Goal: Task Accomplishment & Management: Complete application form

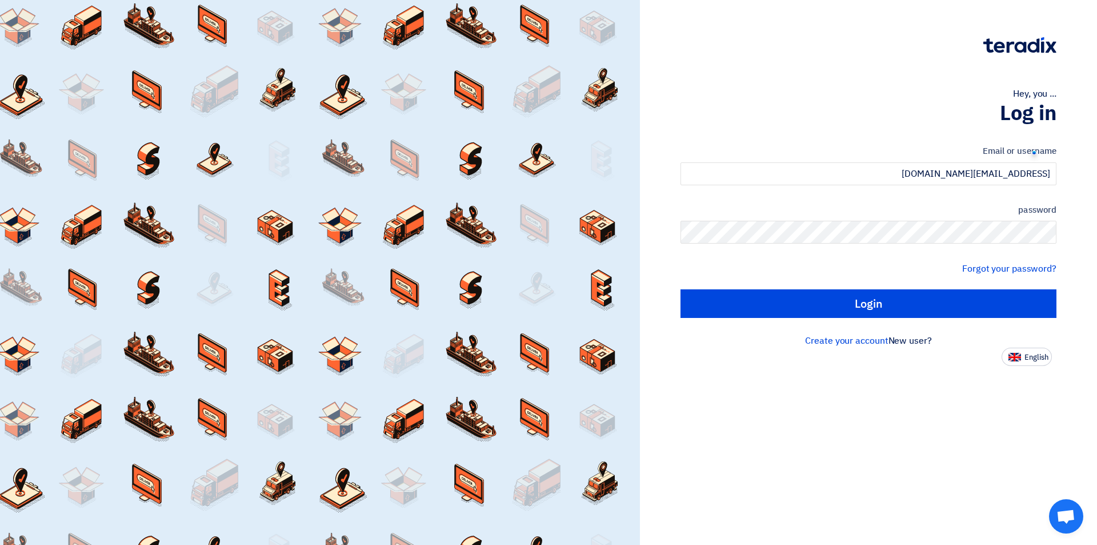
type input "[EMAIL_ADDRESS][DOMAIN_NAME]"
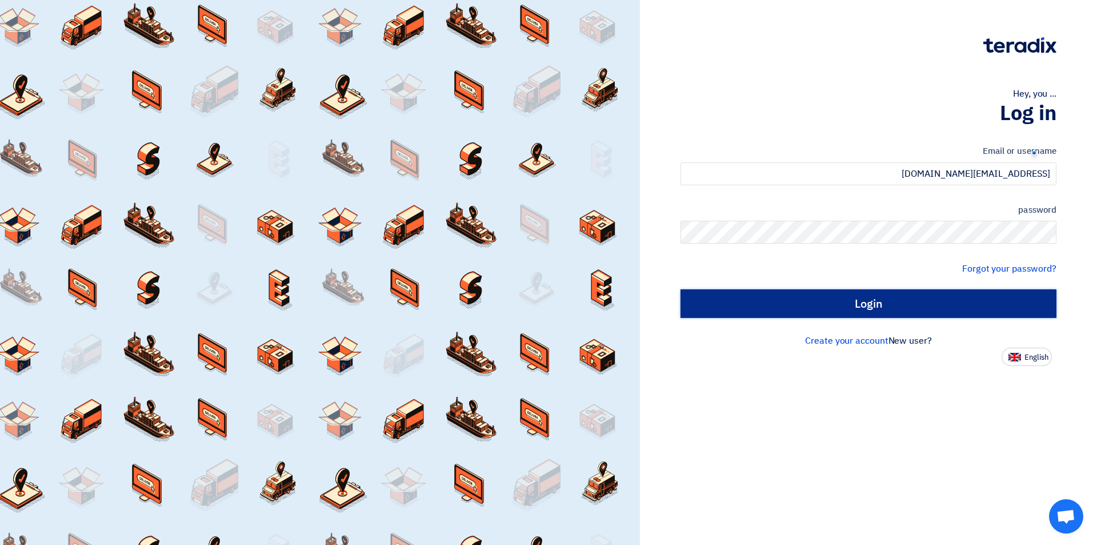
click at [958, 315] on input "Login" at bounding box center [869, 303] width 376 height 29
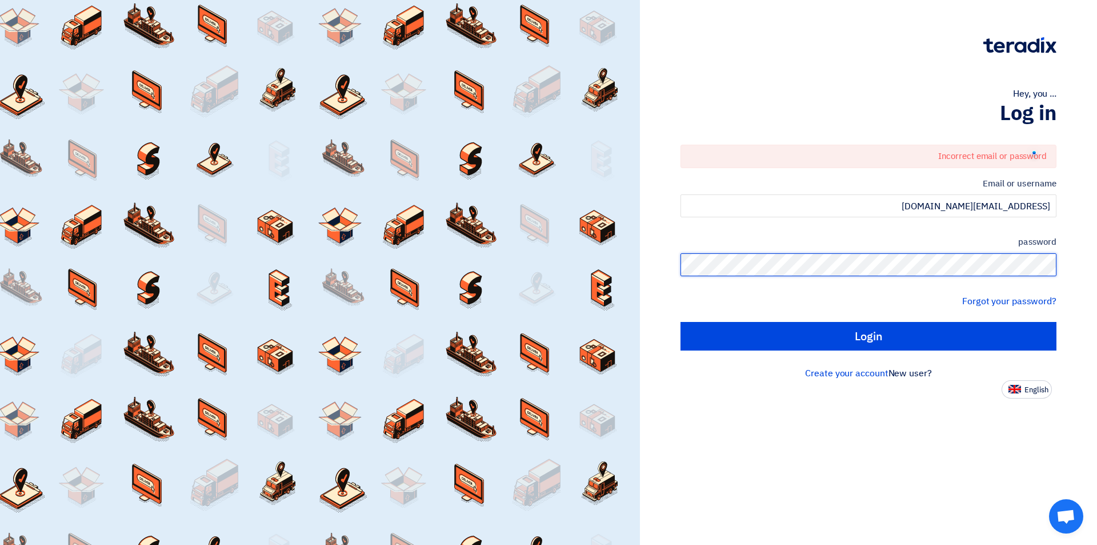
click at [681, 322] on input "Login" at bounding box center [869, 336] width 376 height 29
type input "Sign in"
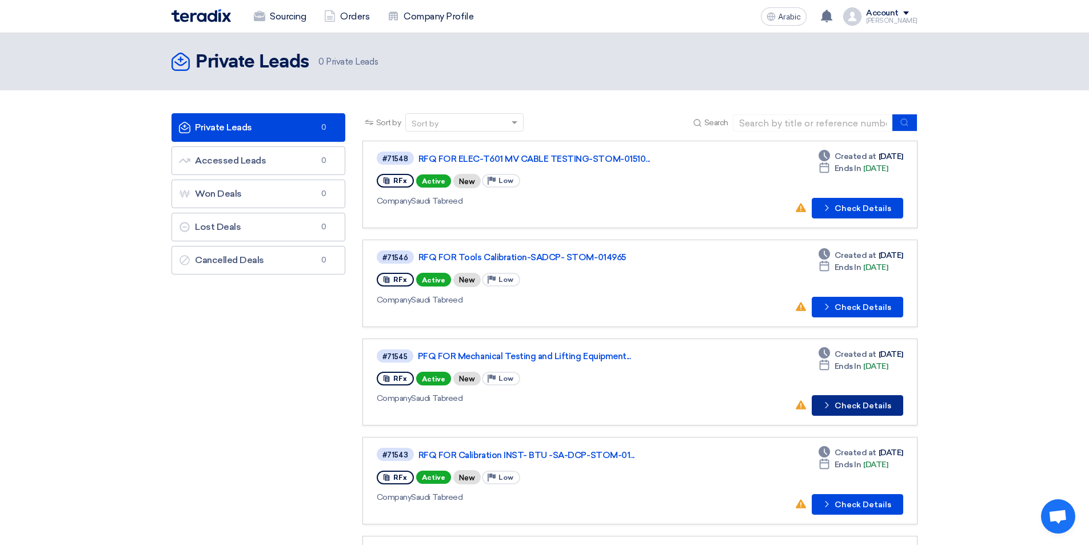
click at [868, 406] on font "Check Details" at bounding box center [862, 406] width 57 height 10
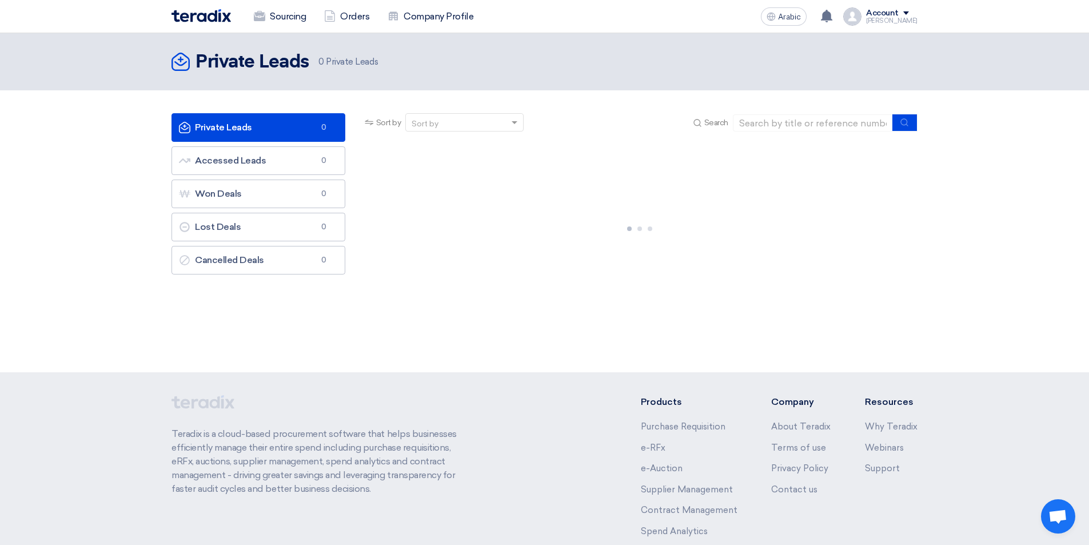
click at [255, 123] on link "Private Leads Private Leads 0" at bounding box center [258, 127] width 174 height 29
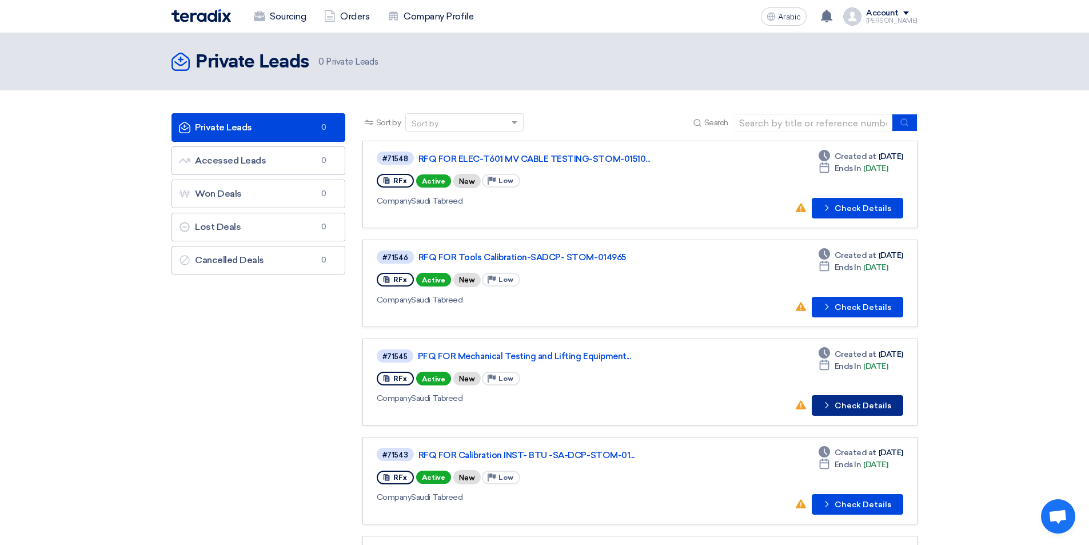
click at [863, 405] on font "Check Details" at bounding box center [862, 406] width 57 height 10
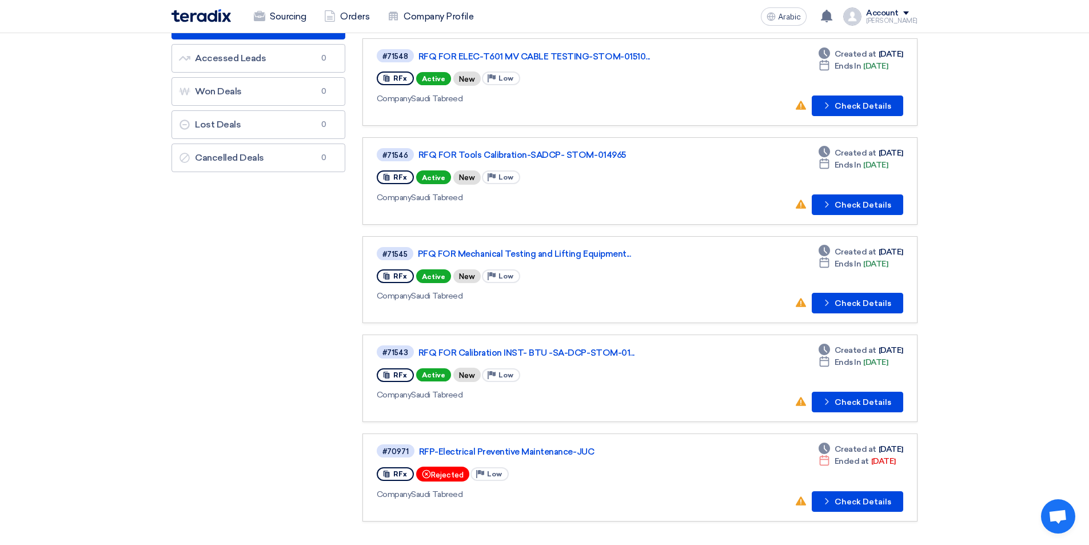
scroll to position [114, 0]
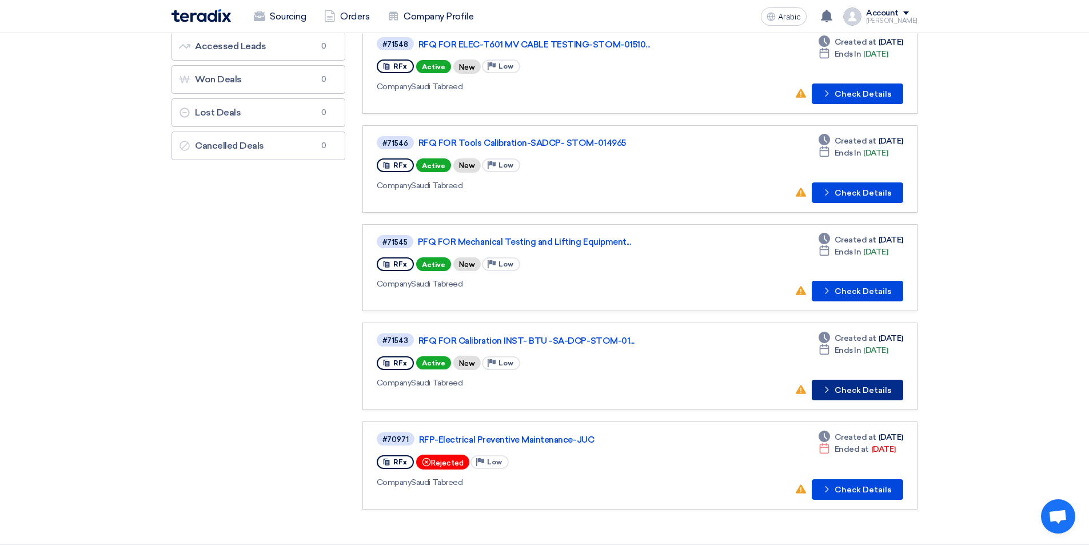
click at [856, 390] on font "Check Details" at bounding box center [862, 390] width 57 height 10
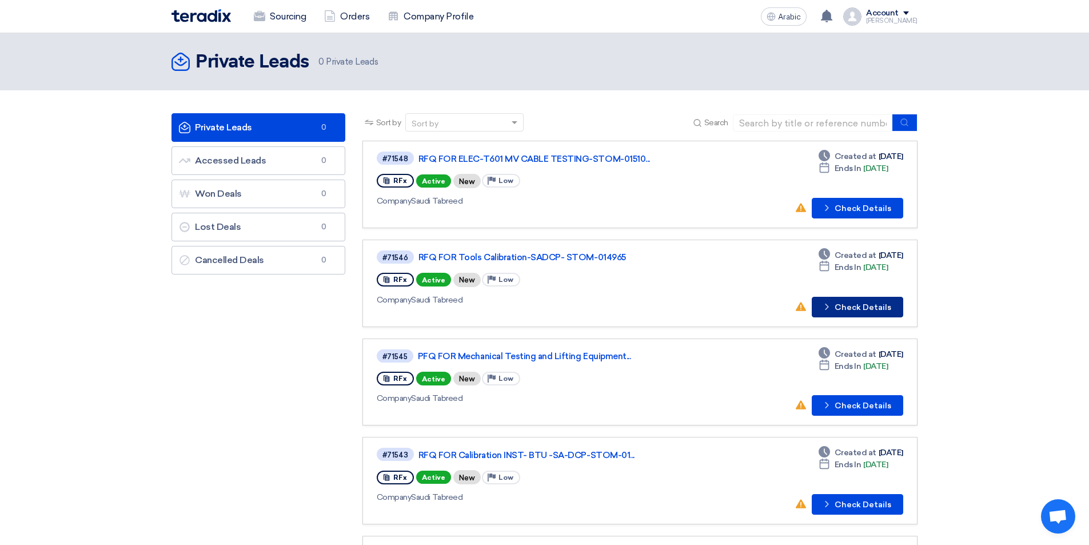
click at [873, 307] on font "Check Details" at bounding box center [862, 307] width 57 height 10
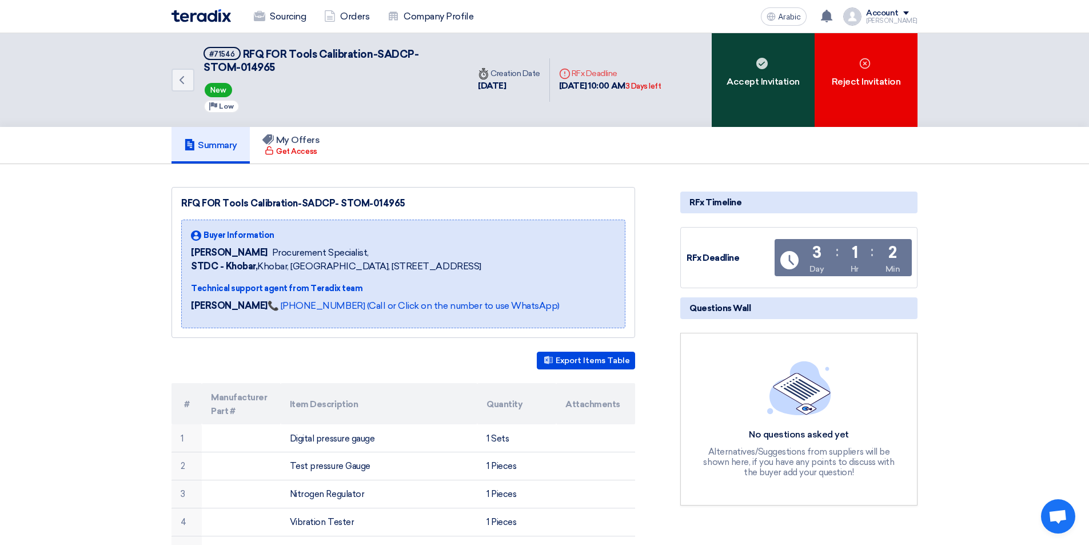
click at [756, 74] on div "Accept Invitation" at bounding box center [763, 80] width 103 height 94
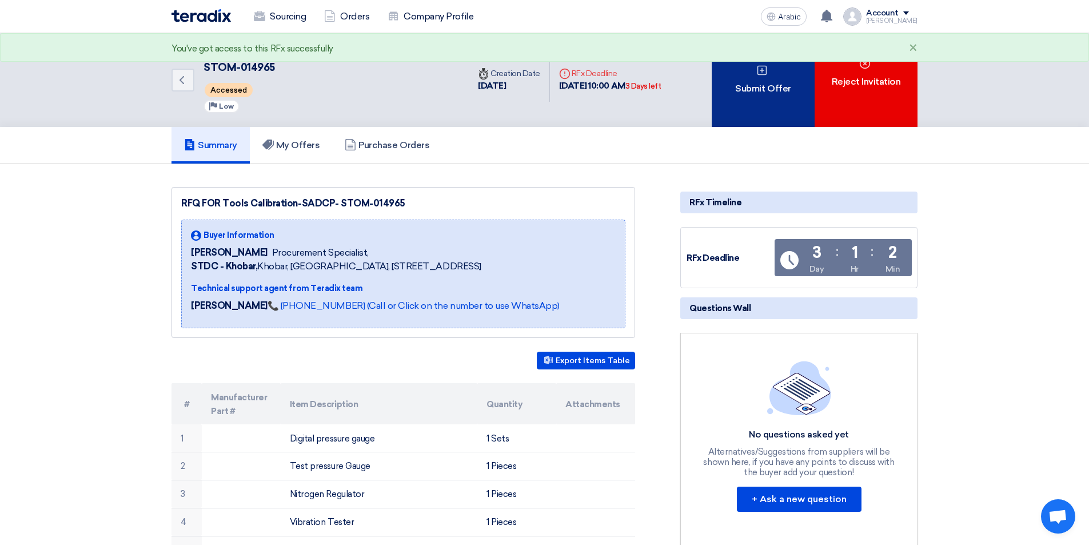
click at [765, 86] on font "Submit Offer" at bounding box center [762, 88] width 55 height 11
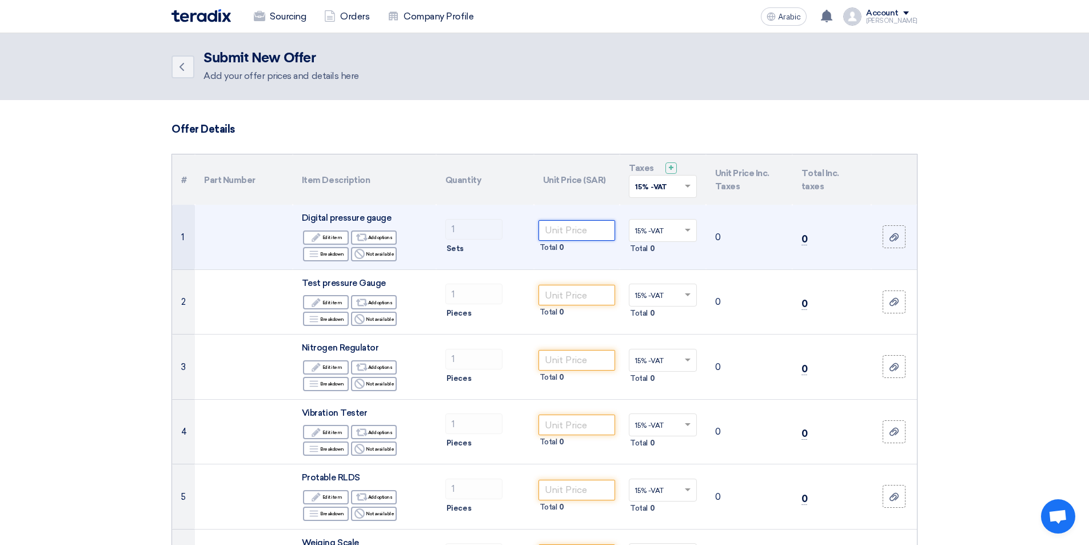
click at [585, 235] on input "number" at bounding box center [576, 230] width 77 height 21
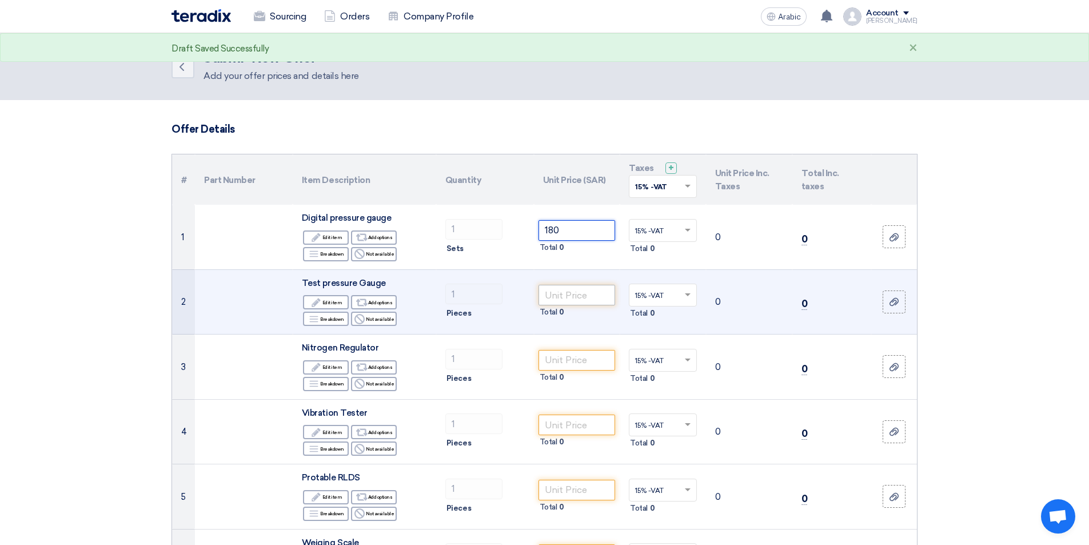
type input "180"
click at [595, 297] on input "number" at bounding box center [576, 295] width 77 height 21
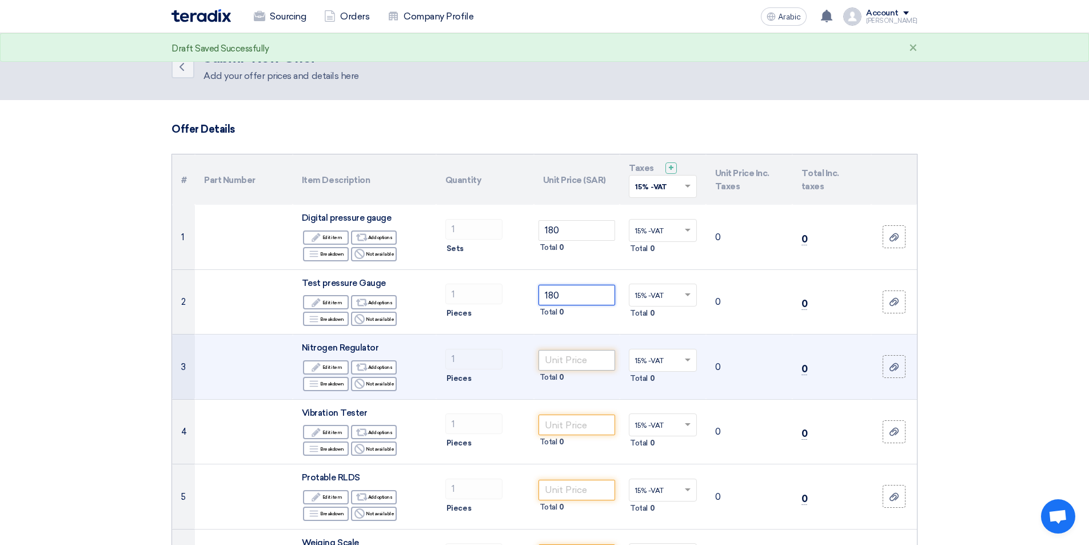
type input "180"
click at [577, 361] on input "number" at bounding box center [576, 360] width 77 height 21
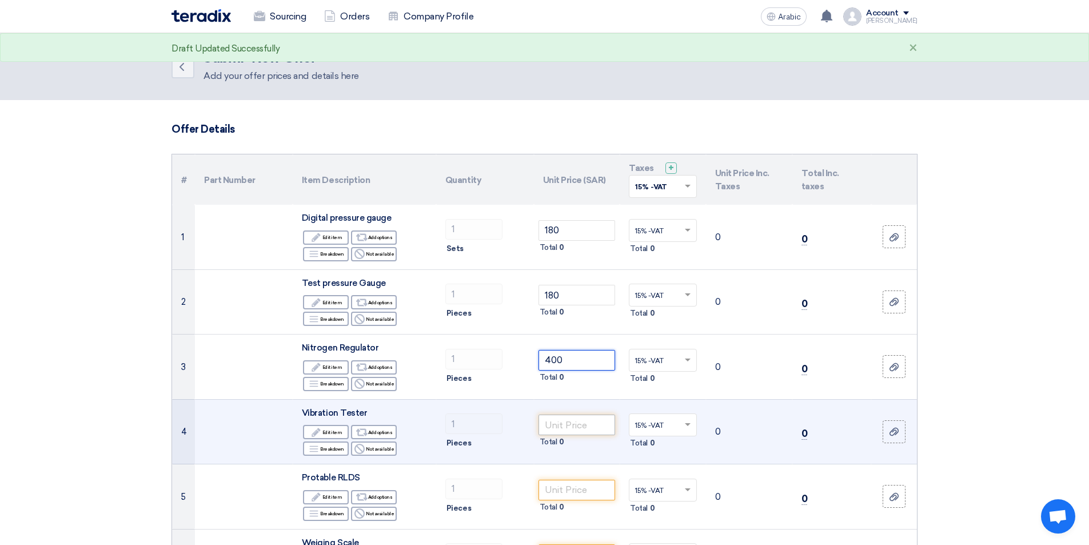
type input "400"
click at [571, 424] on input "number" at bounding box center [576, 424] width 77 height 21
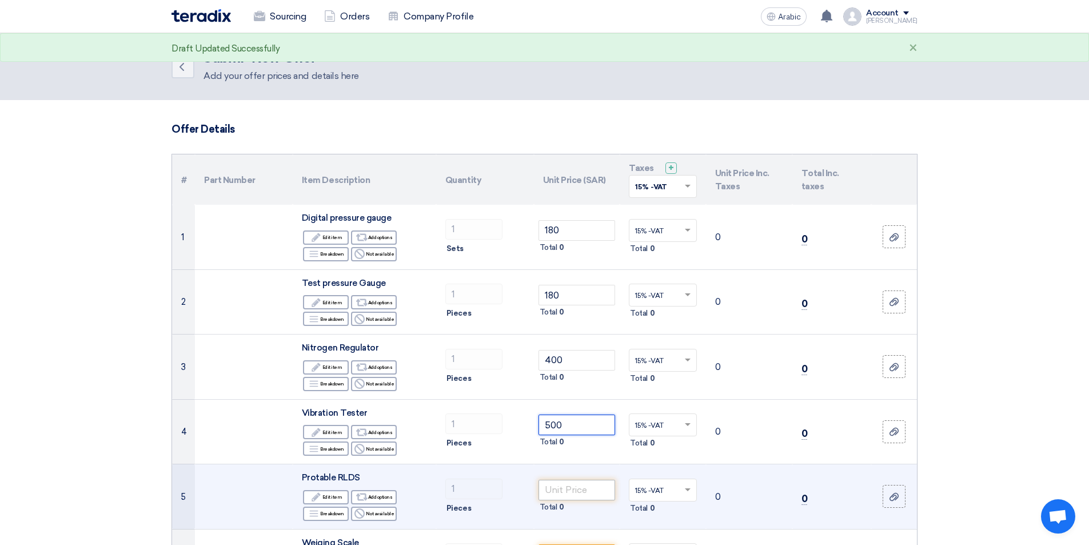
type input "500"
click at [569, 488] on input "number" at bounding box center [576, 490] width 77 height 21
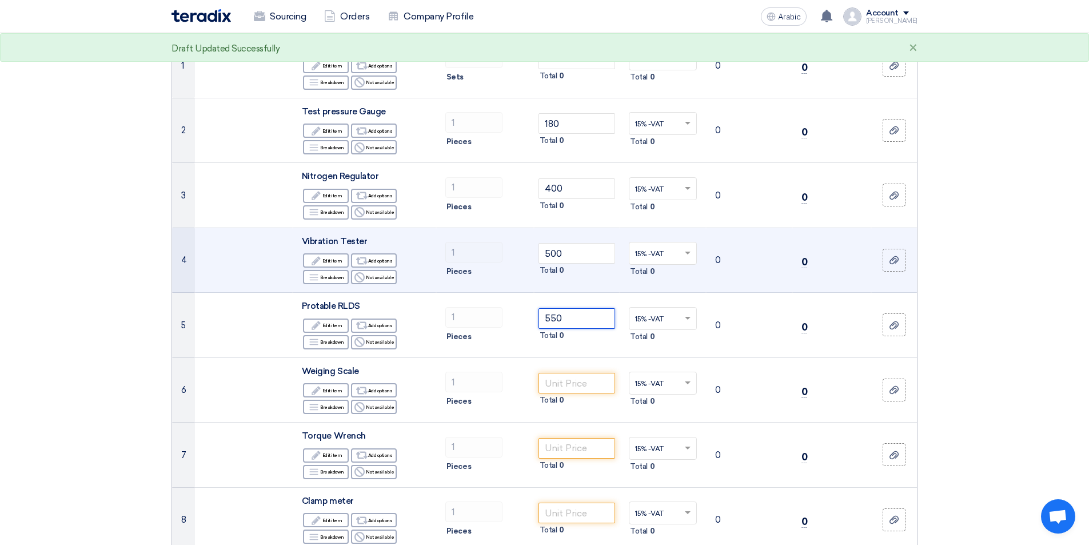
scroll to position [229, 0]
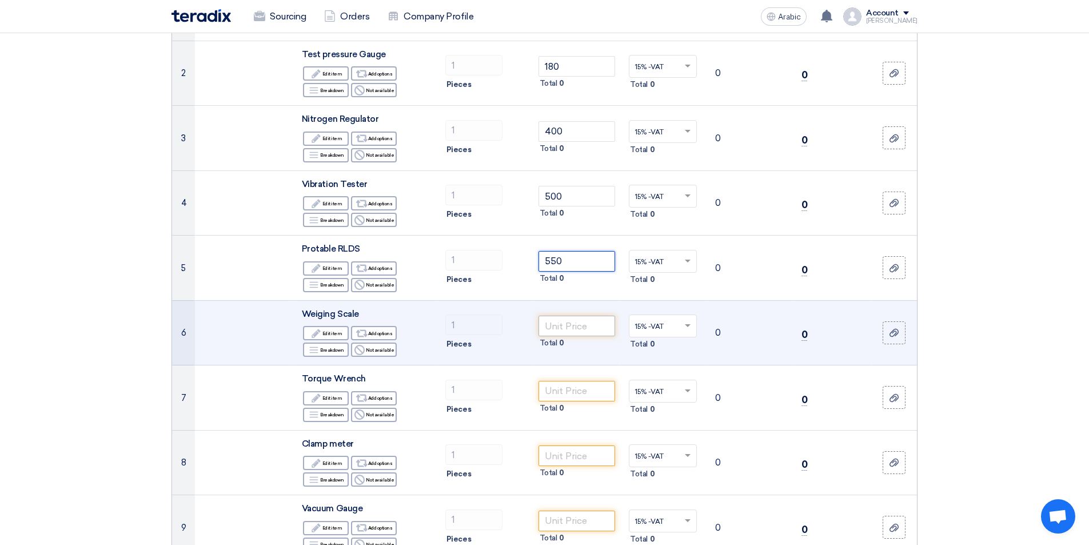
type input "550"
click at [604, 321] on input "number" at bounding box center [576, 325] width 77 height 21
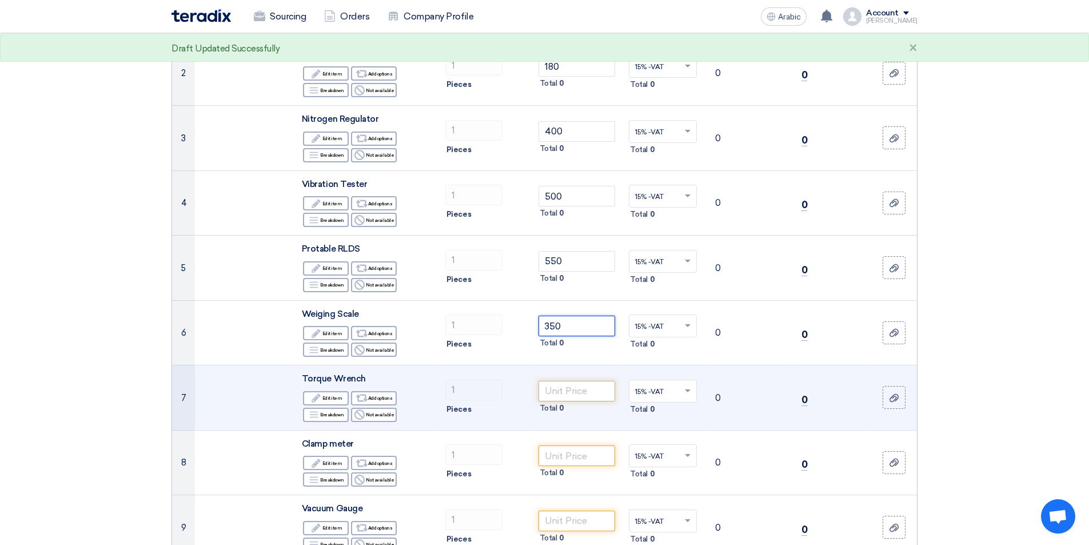
type input "350"
click at [578, 394] on input "number" at bounding box center [576, 391] width 77 height 21
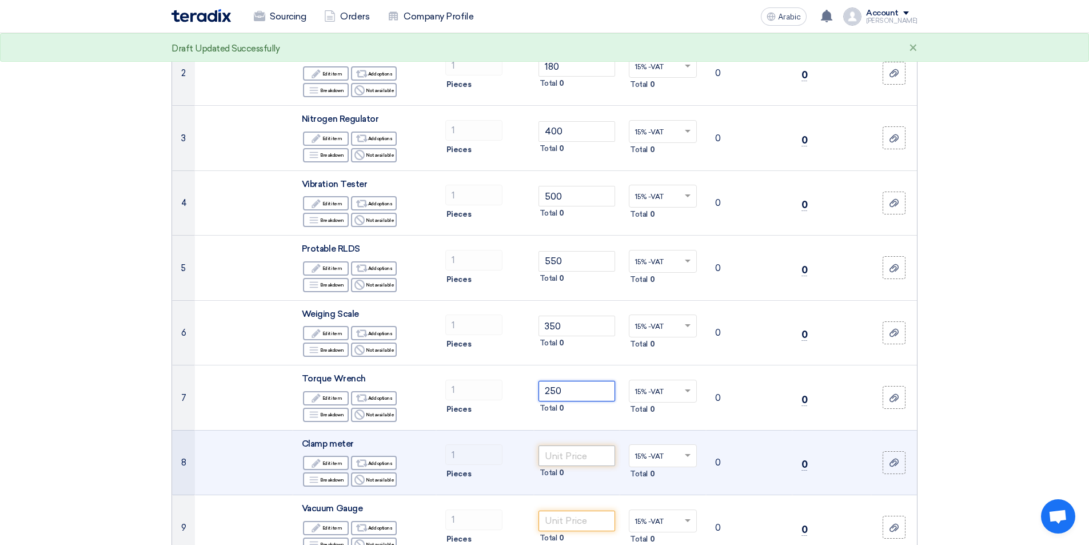
type input "250"
click at [572, 453] on input "number" at bounding box center [576, 455] width 77 height 21
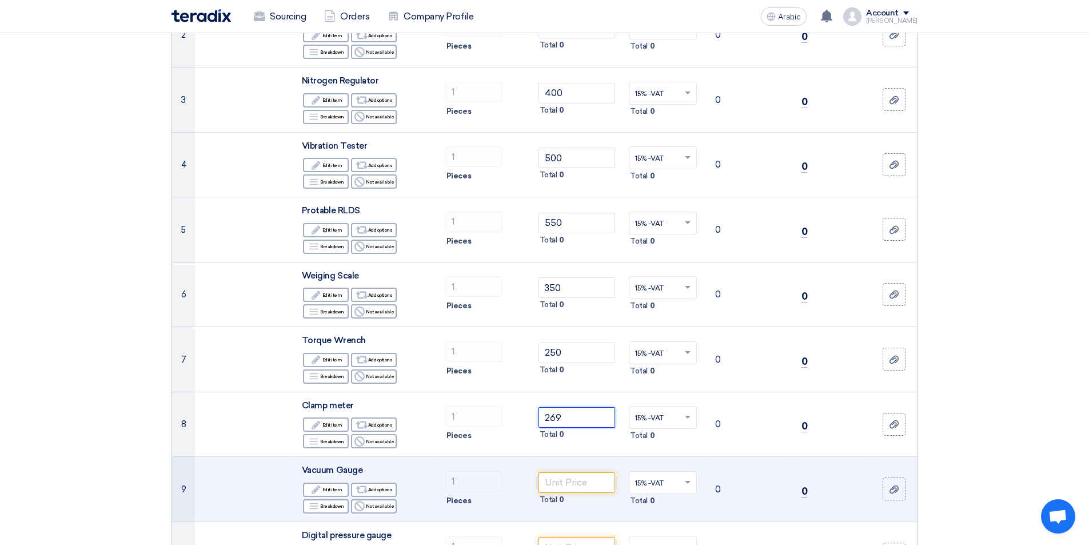
scroll to position [286, 0]
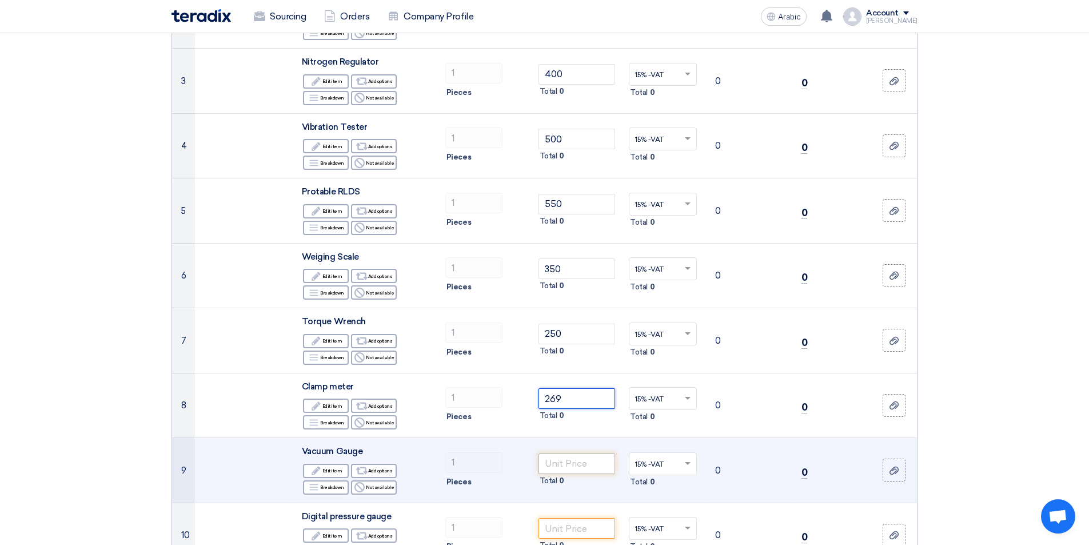
type input "269"
click at [582, 460] on input "number" at bounding box center [576, 463] width 77 height 21
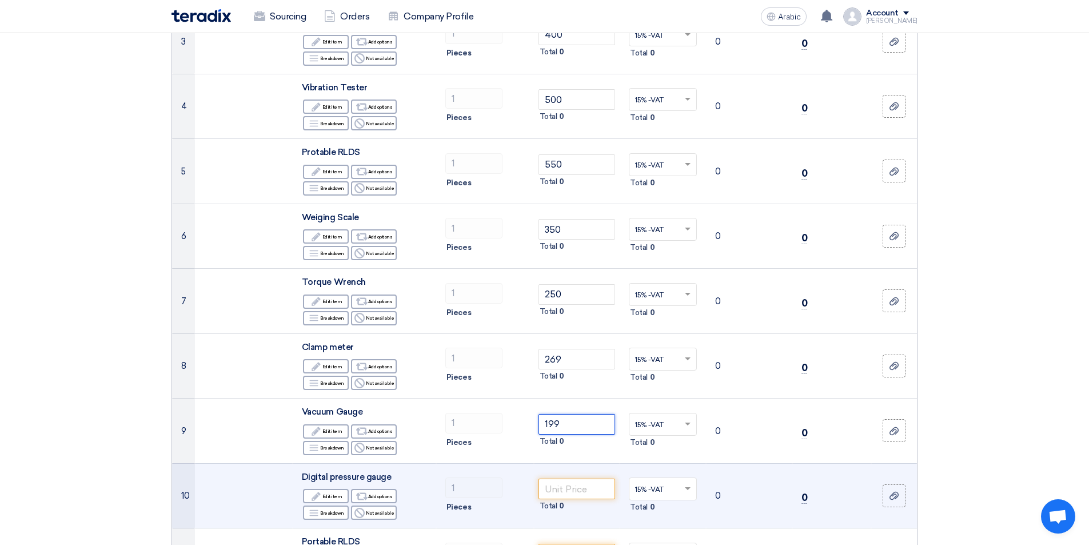
scroll to position [400, 0]
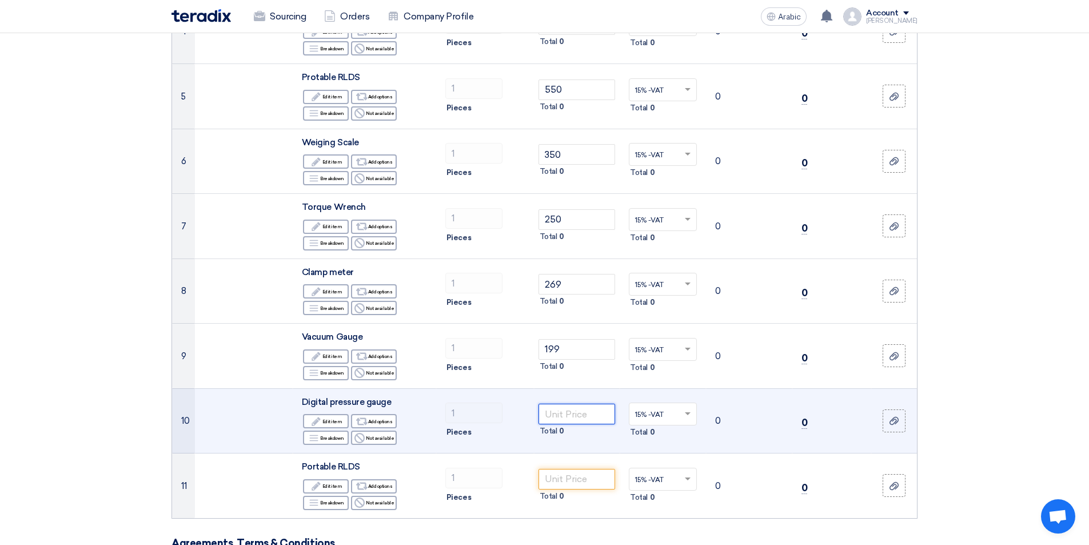
click at [582, 410] on input "number" at bounding box center [576, 414] width 77 height 21
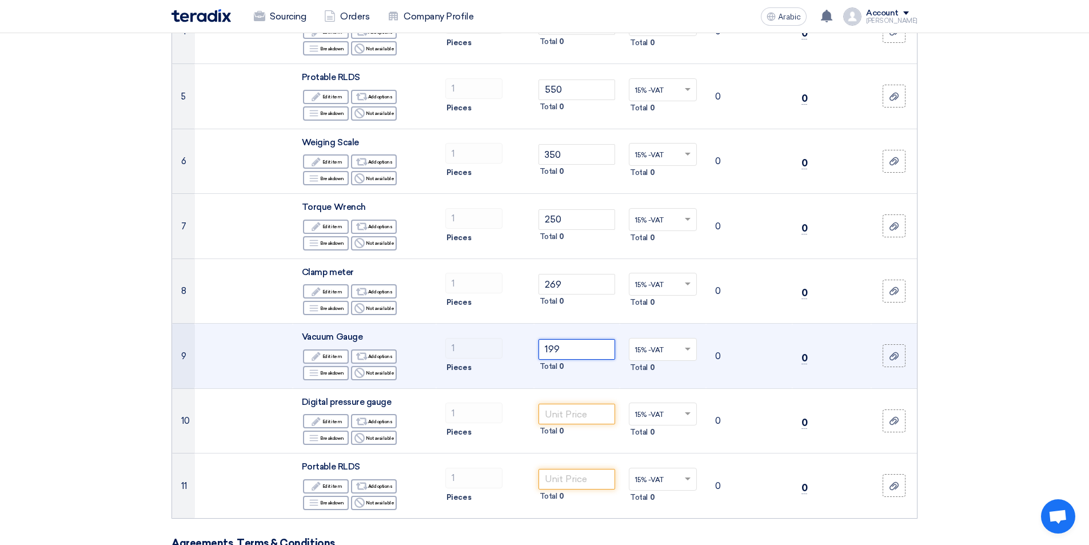
click at [579, 339] on input "199" at bounding box center [576, 349] width 77 height 21
type input "1"
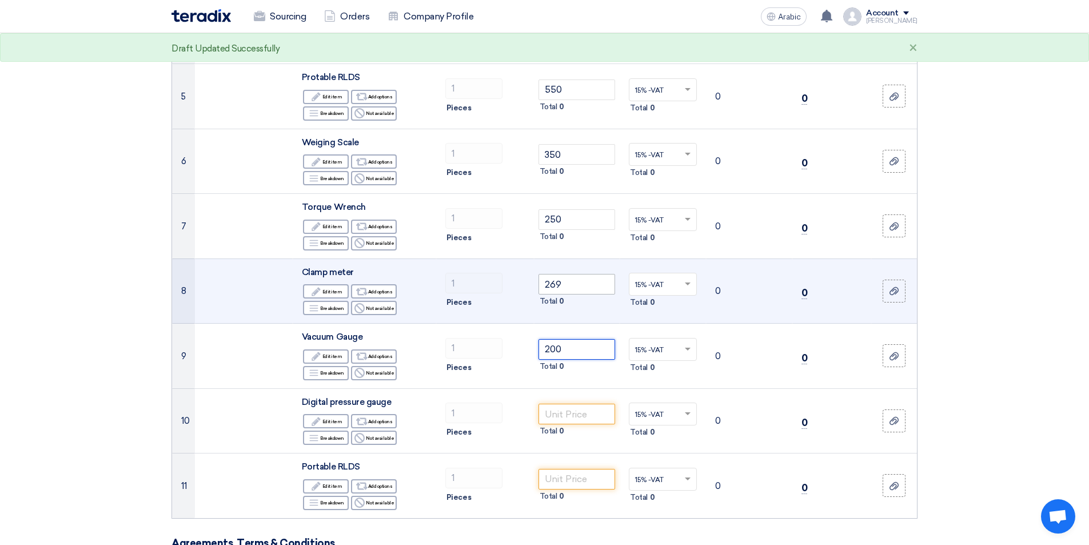
type input "200"
click at [598, 283] on input "269" at bounding box center [576, 284] width 77 height 21
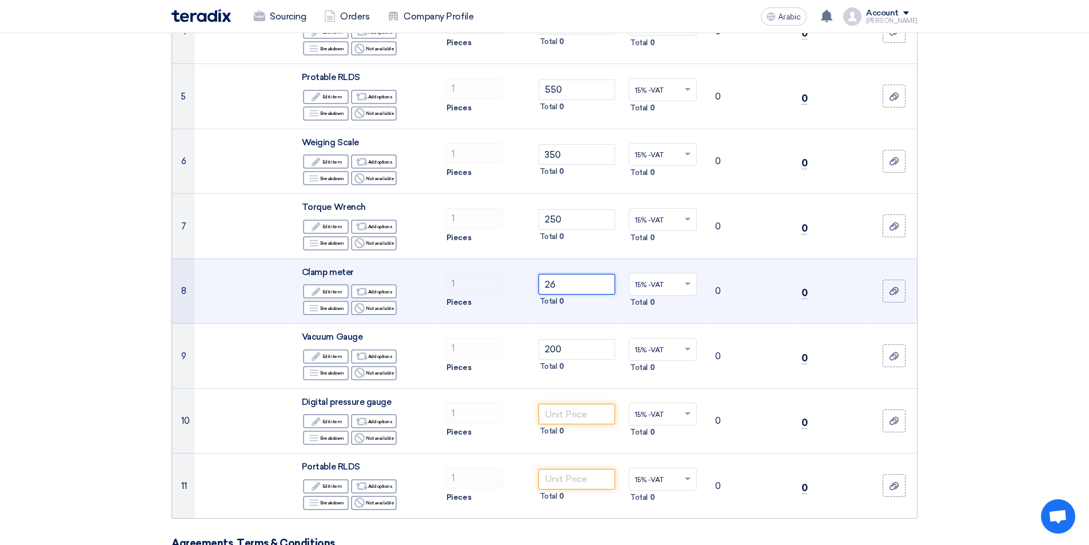
type input "2"
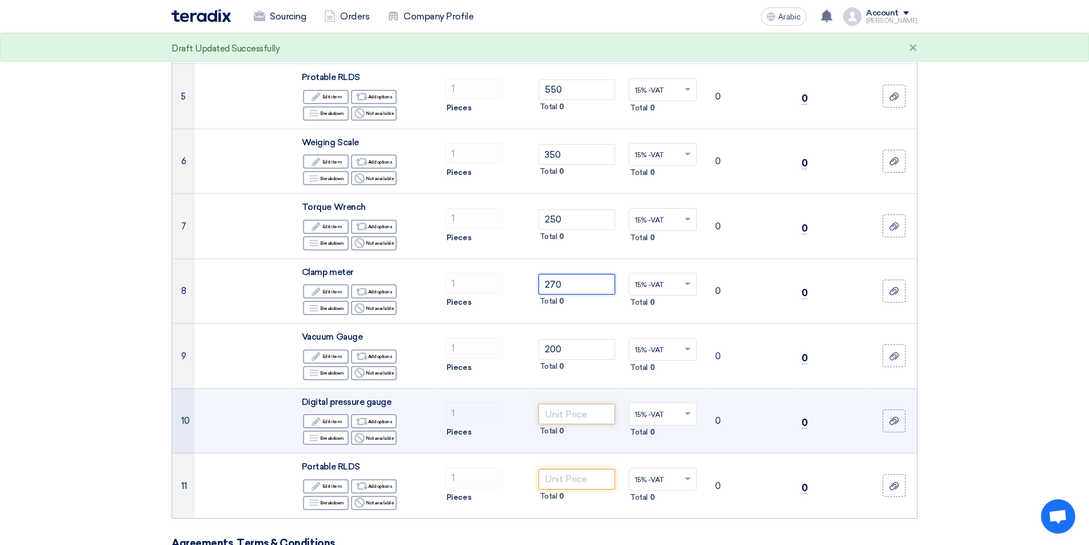
type input "270"
click at [569, 415] on input "number" at bounding box center [576, 414] width 77 height 21
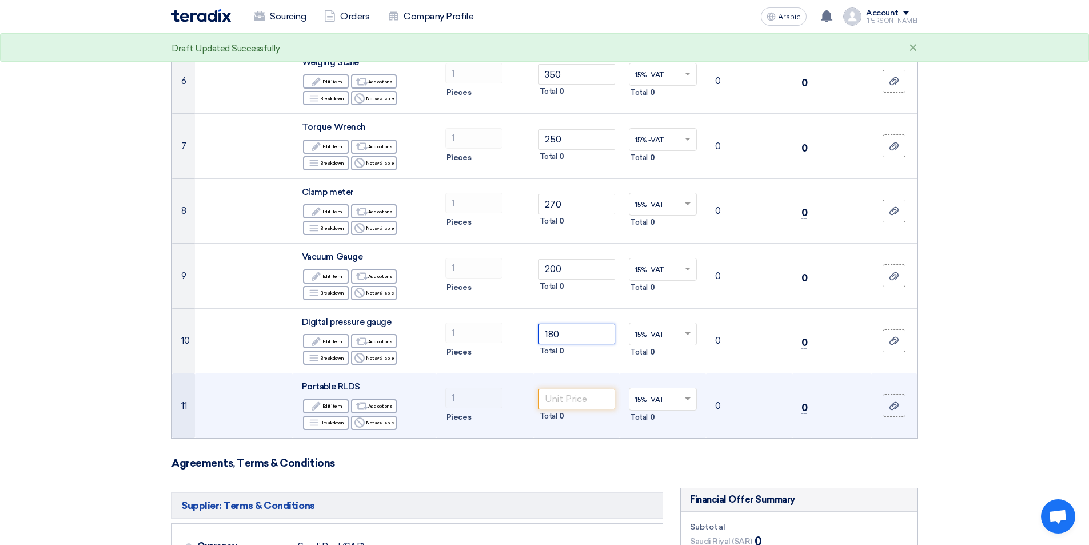
scroll to position [514, 0]
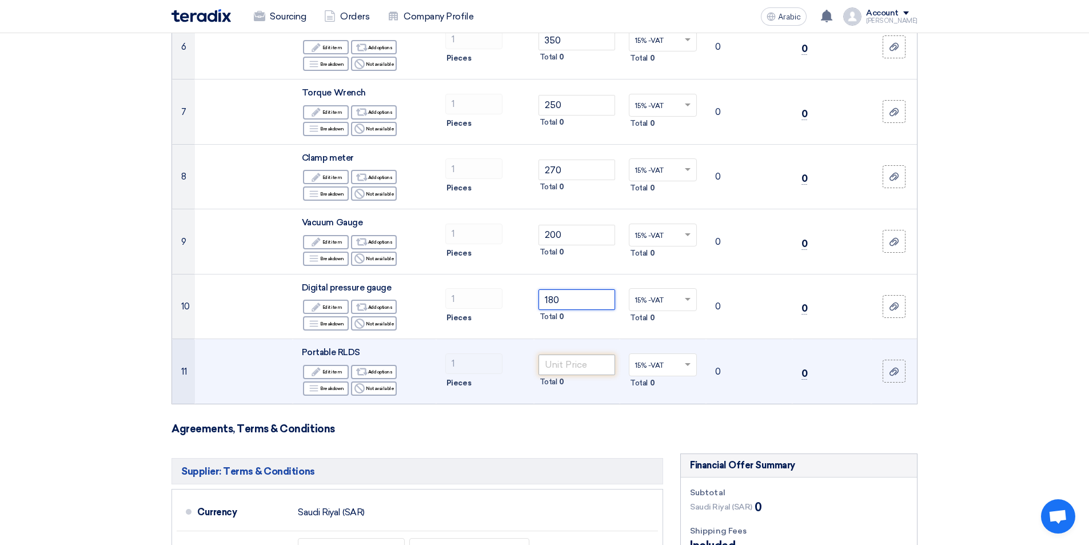
type input "180"
click at [583, 362] on input "number" at bounding box center [576, 364] width 77 height 21
